Goal: Task Accomplishment & Management: Use online tool/utility

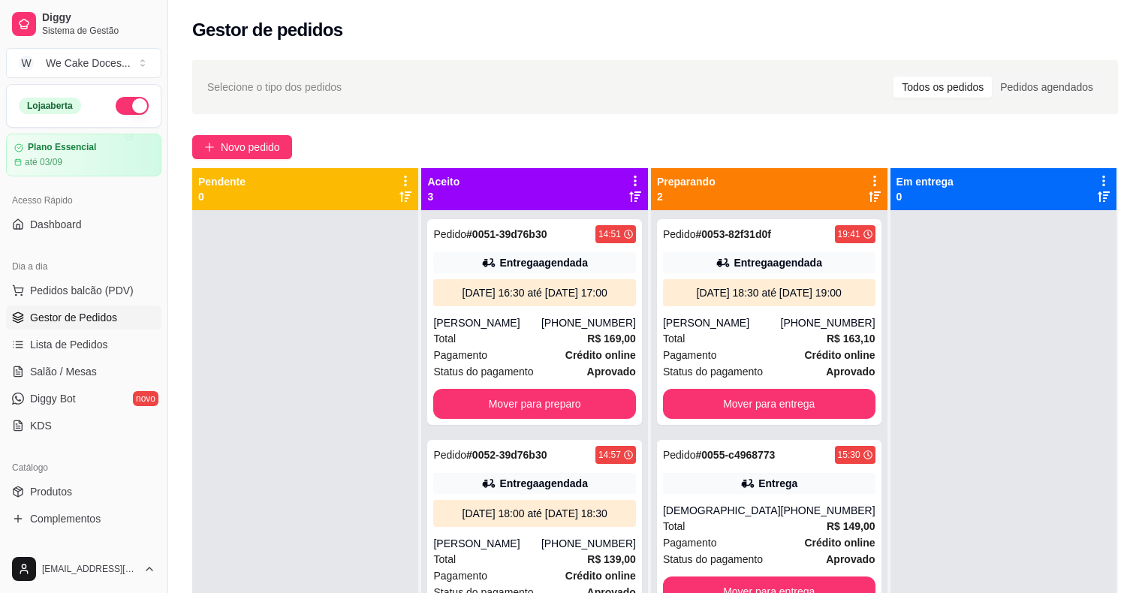
scroll to position [127, 0]
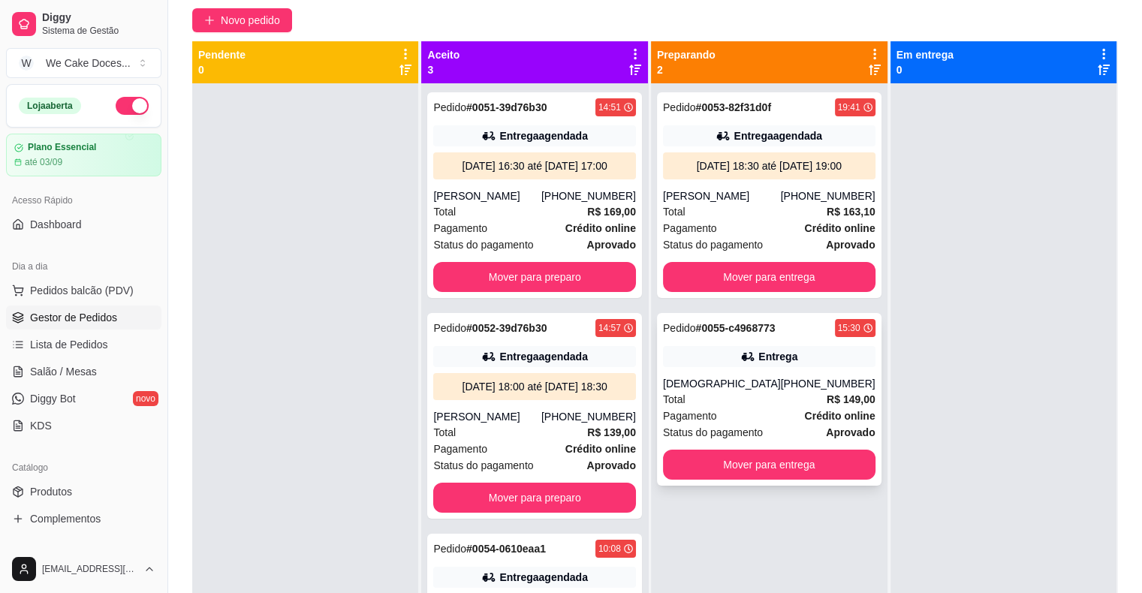
click at [742, 403] on div "Total R$ 149,00" at bounding box center [769, 399] width 213 height 17
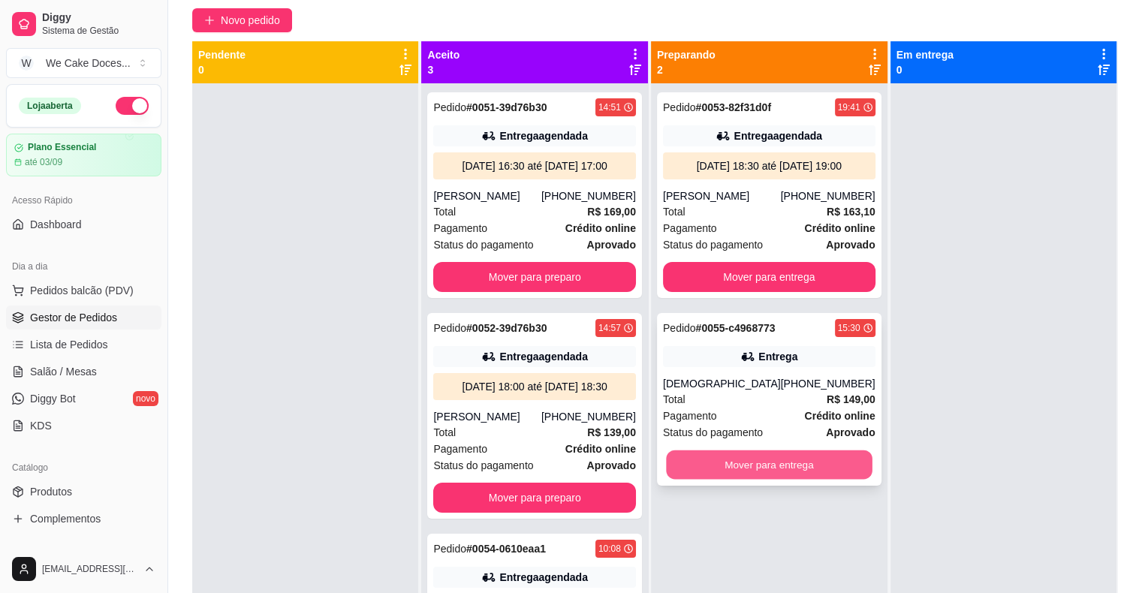
click at [795, 460] on button "Mover para entrega" at bounding box center [769, 465] width 206 height 29
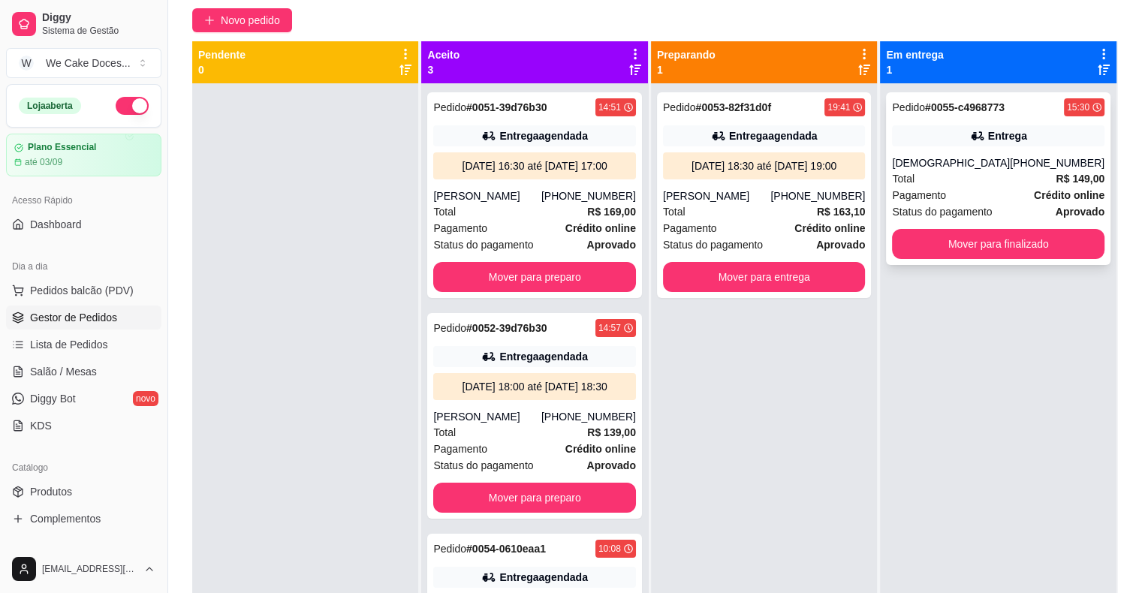
click at [943, 227] on div "Pedido # 0055-c4968773 15:30 Entrega [DEMOGRAPHIC_DATA] [PHONE_NUMBER] Total R$…" at bounding box center [998, 178] width 225 height 173
click at [949, 240] on button "Mover para finalizado" at bounding box center [999, 244] width 206 height 29
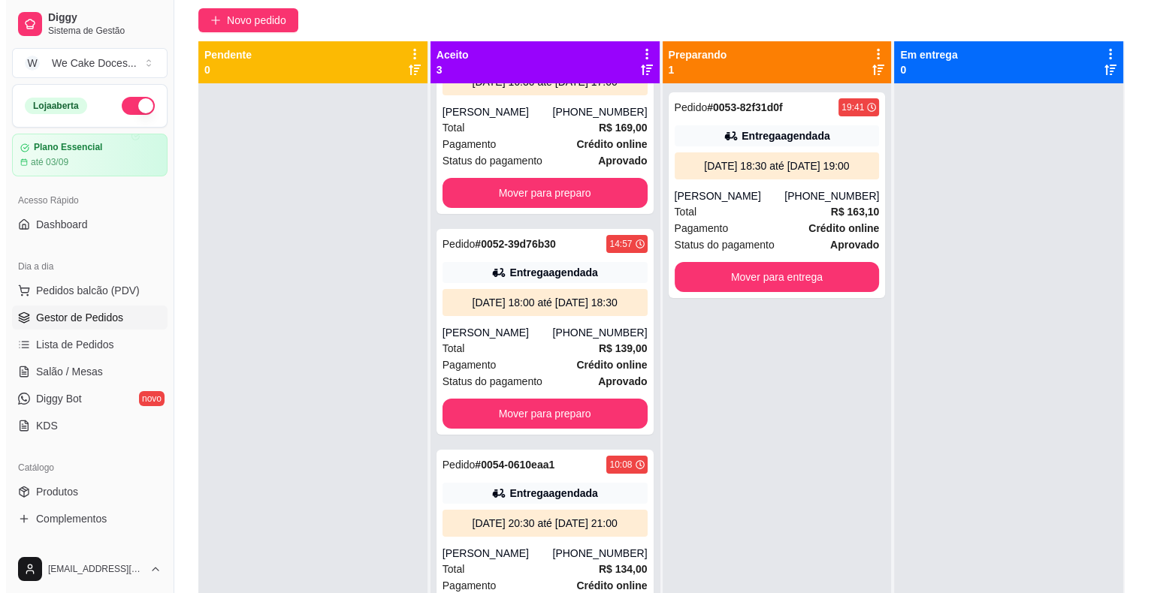
scroll to position [0, 0]
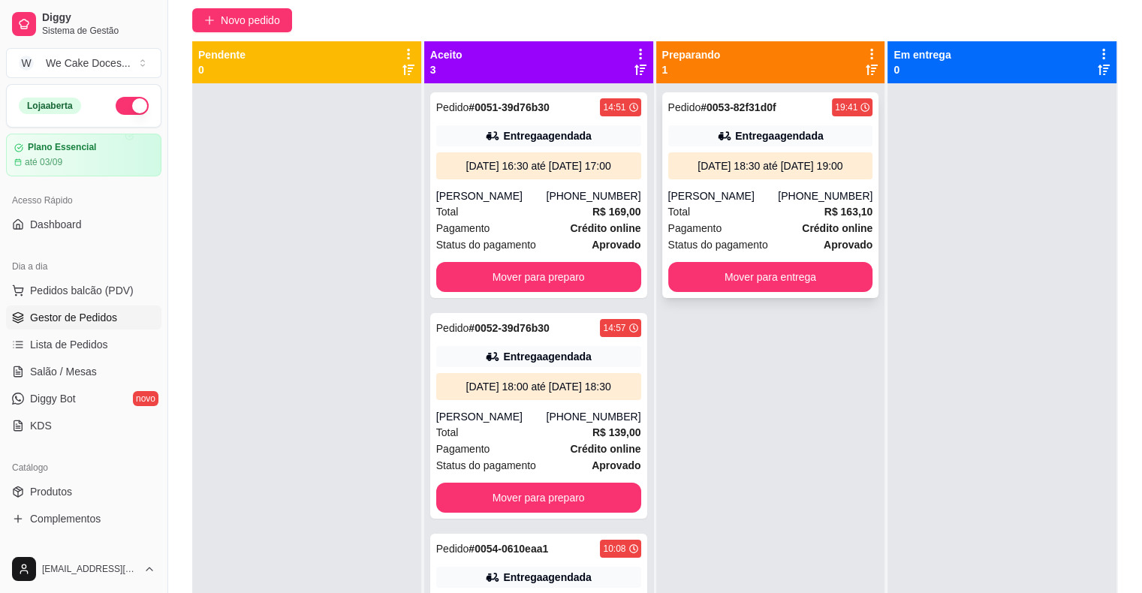
click at [721, 193] on div "[PERSON_NAME]" at bounding box center [723, 196] width 110 height 15
click at [739, 180] on div "Pedido # 0053-82f31d0f 19:41 Entrega agendada [DATE] 18:30 até [DATE] 19:00 [PE…" at bounding box center [770, 195] width 217 height 206
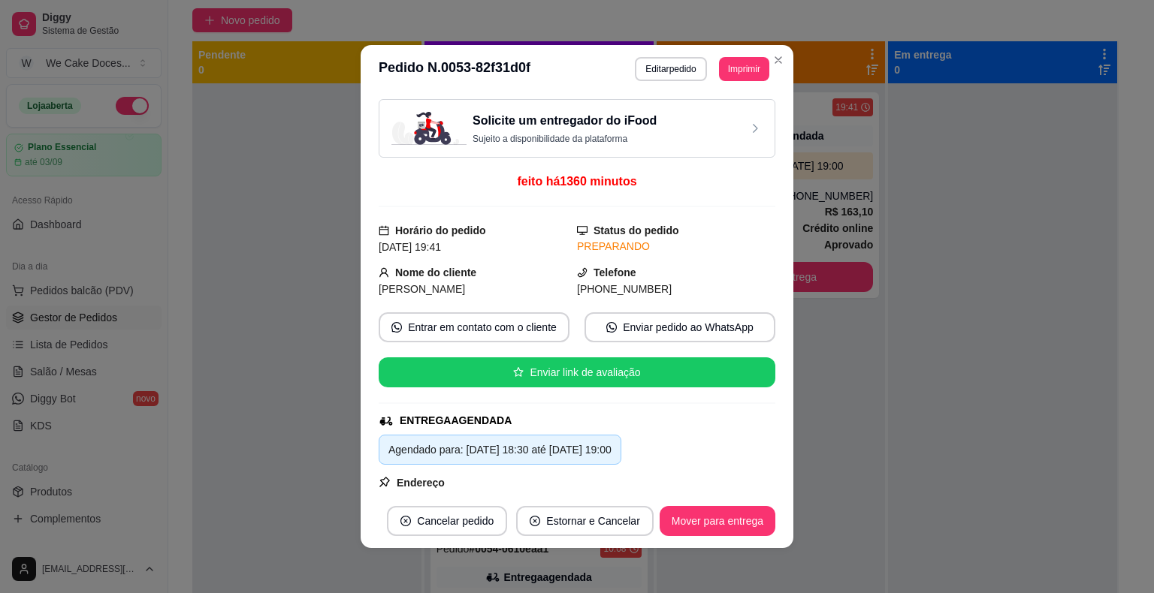
click at [688, 122] on div "Solicite um entregador do iFood Sujeito a disponibilidade da plataforma" at bounding box center [576, 128] width 371 height 33
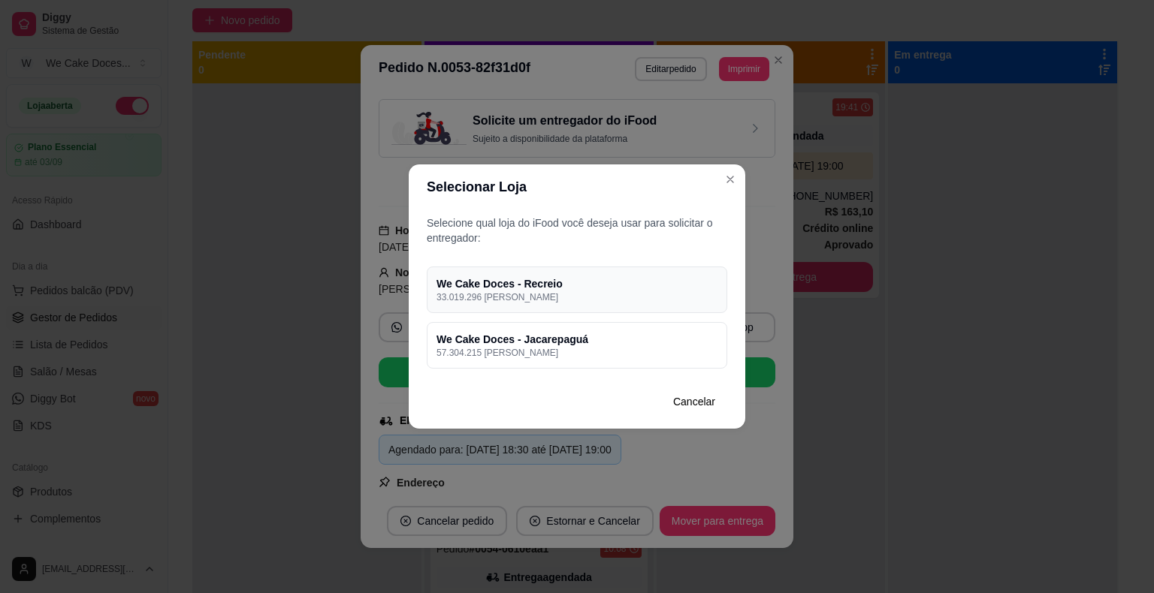
click at [635, 279] on h4 "We Cake Doces - Recreio" at bounding box center [576, 283] width 281 height 15
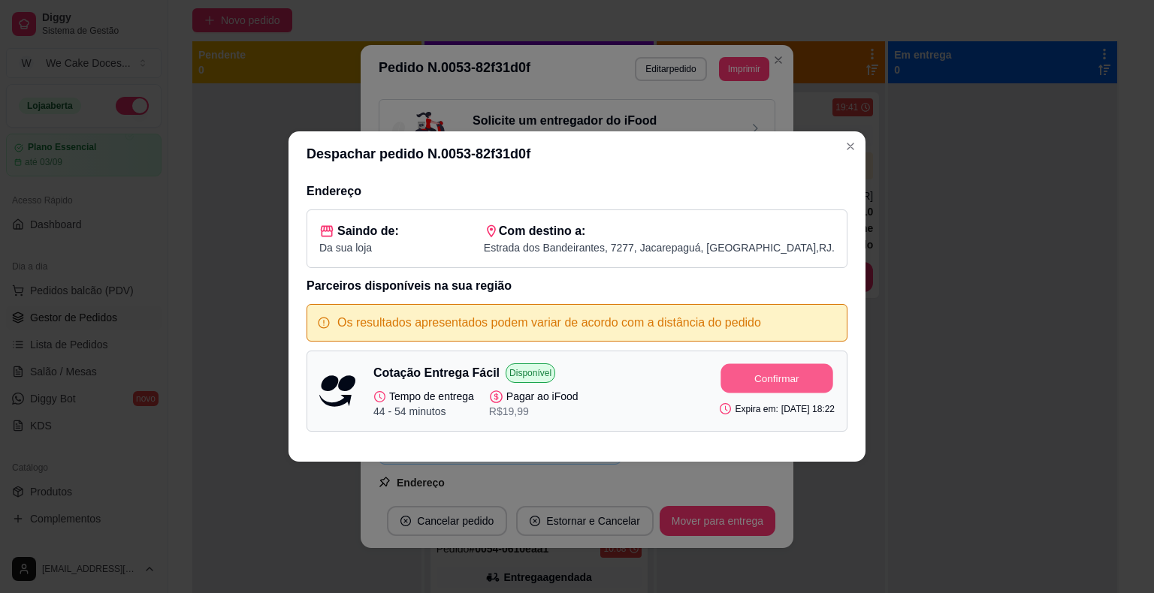
click at [742, 377] on button "Confirmar" at bounding box center [777, 378] width 112 height 29
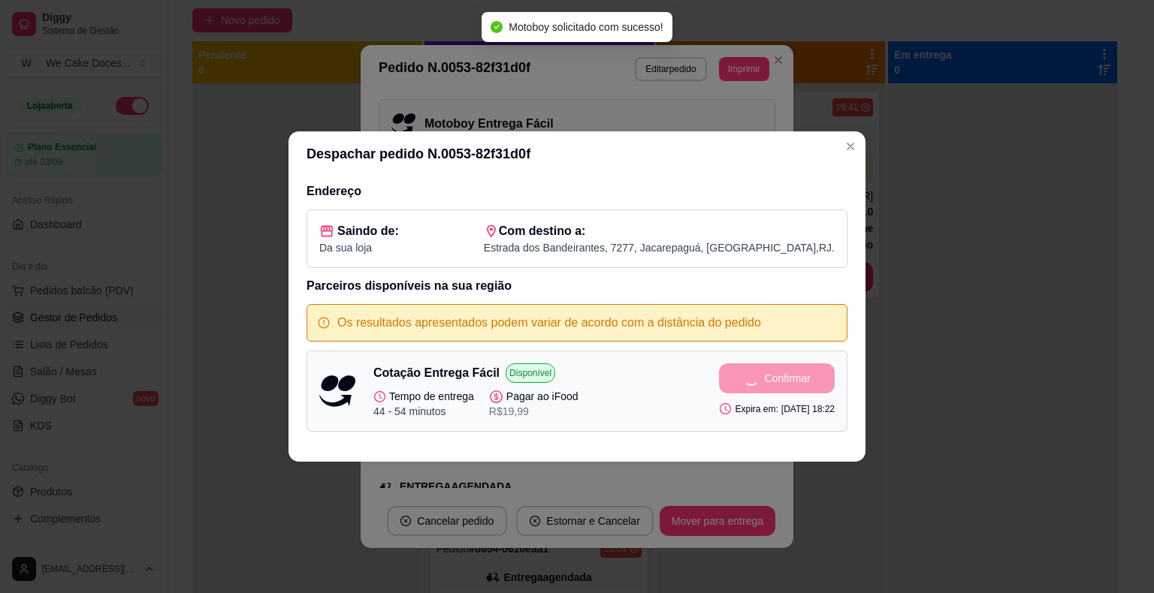
click at [943, 318] on div "Despachar pedido N. 0053-82f31d0f Endereço Saindo de: Da sua loja Com destino a…" at bounding box center [577, 296] width 1154 height 593
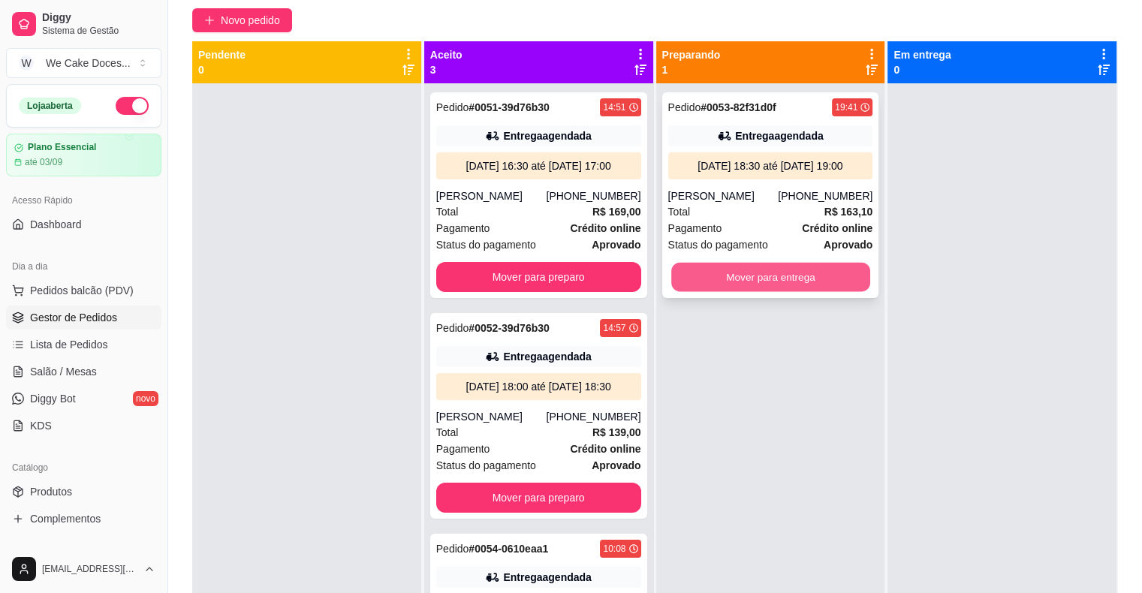
click at [795, 270] on button "Mover para entrega" at bounding box center [770, 277] width 199 height 29
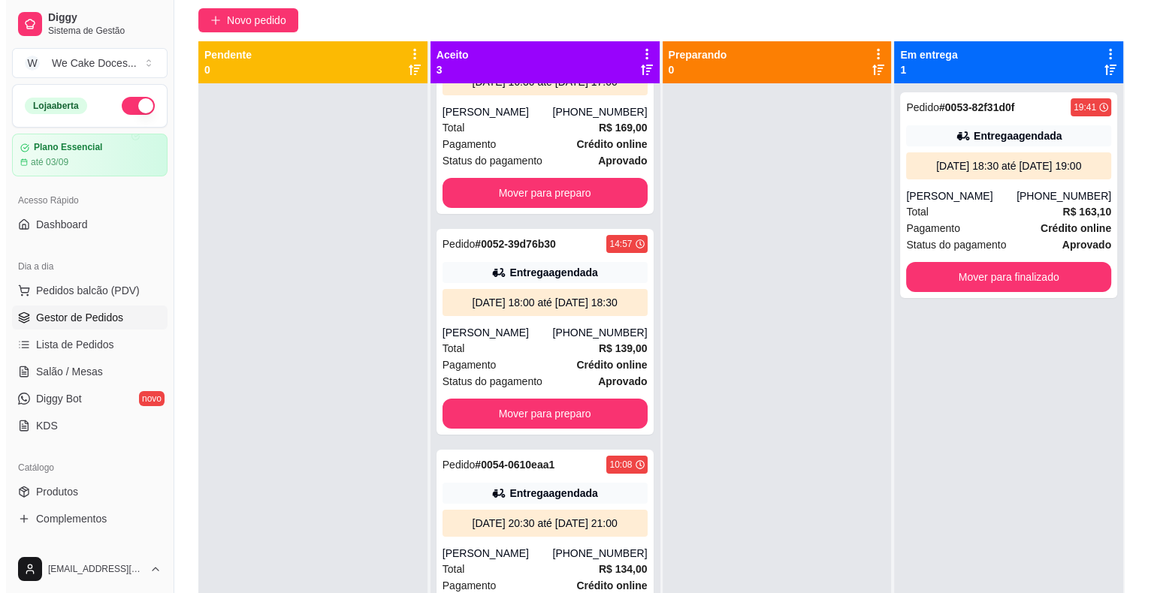
scroll to position [129, 0]
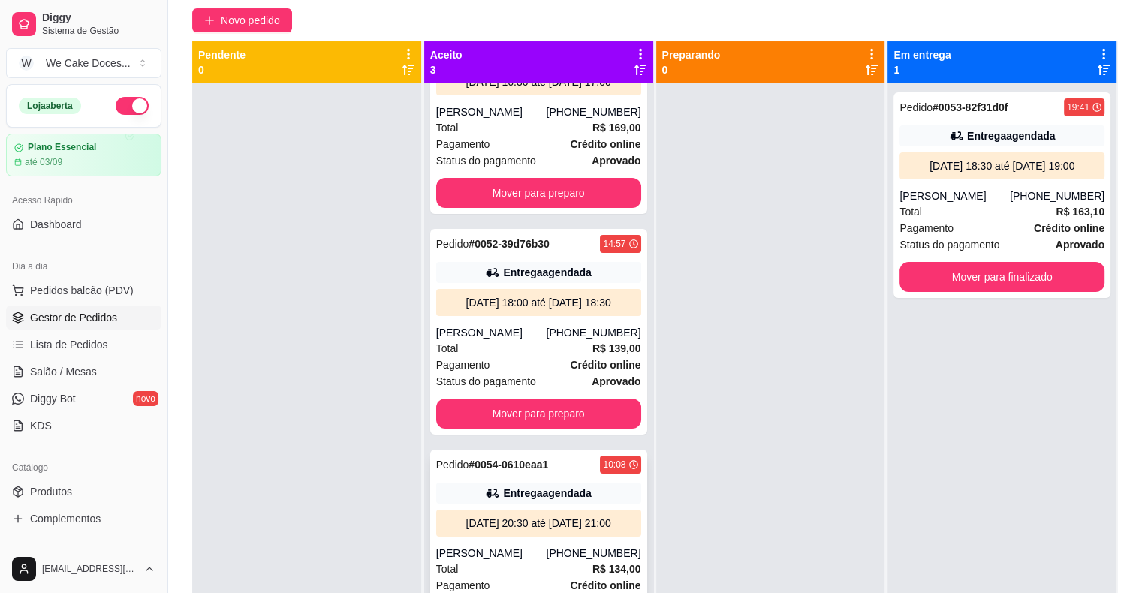
click at [487, 489] on icon at bounding box center [492, 493] width 11 height 9
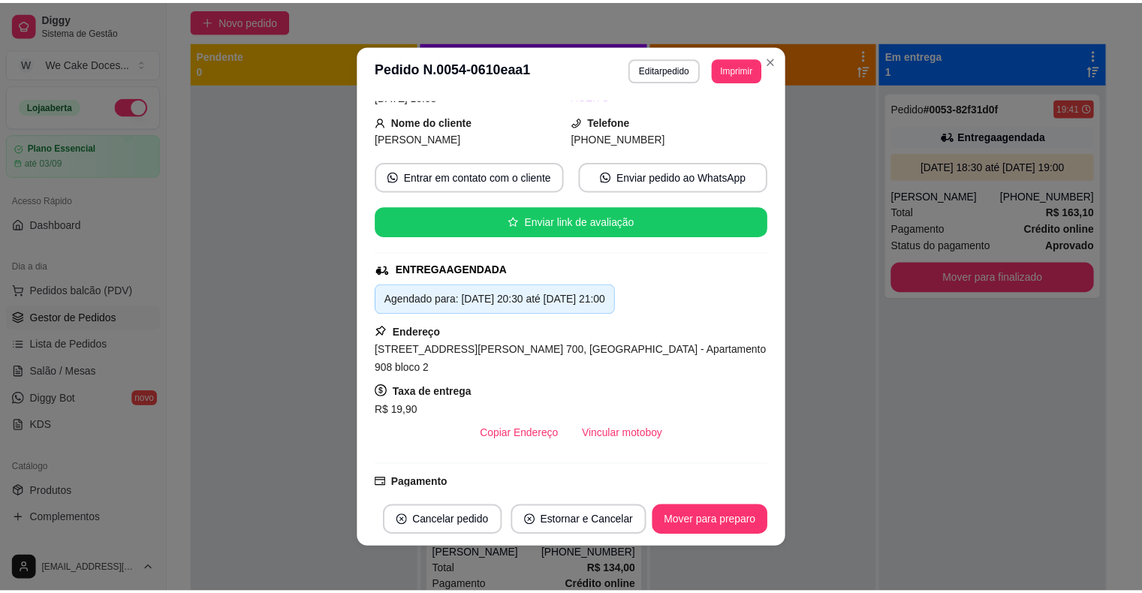
scroll to position [0, 0]
